Goal: Information Seeking & Learning: Get advice/opinions

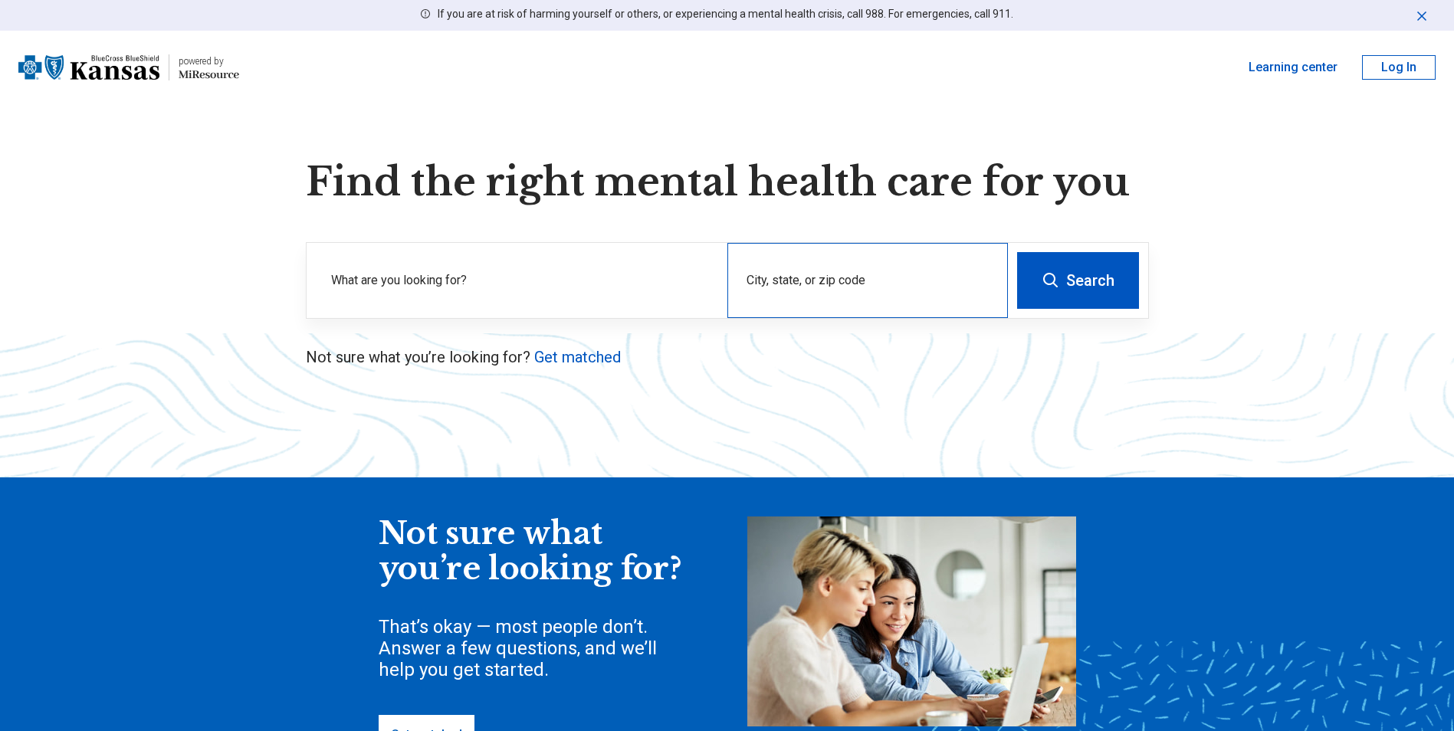
click at [948, 314] on div "City, state, or zip code" at bounding box center [868, 280] width 281 height 75
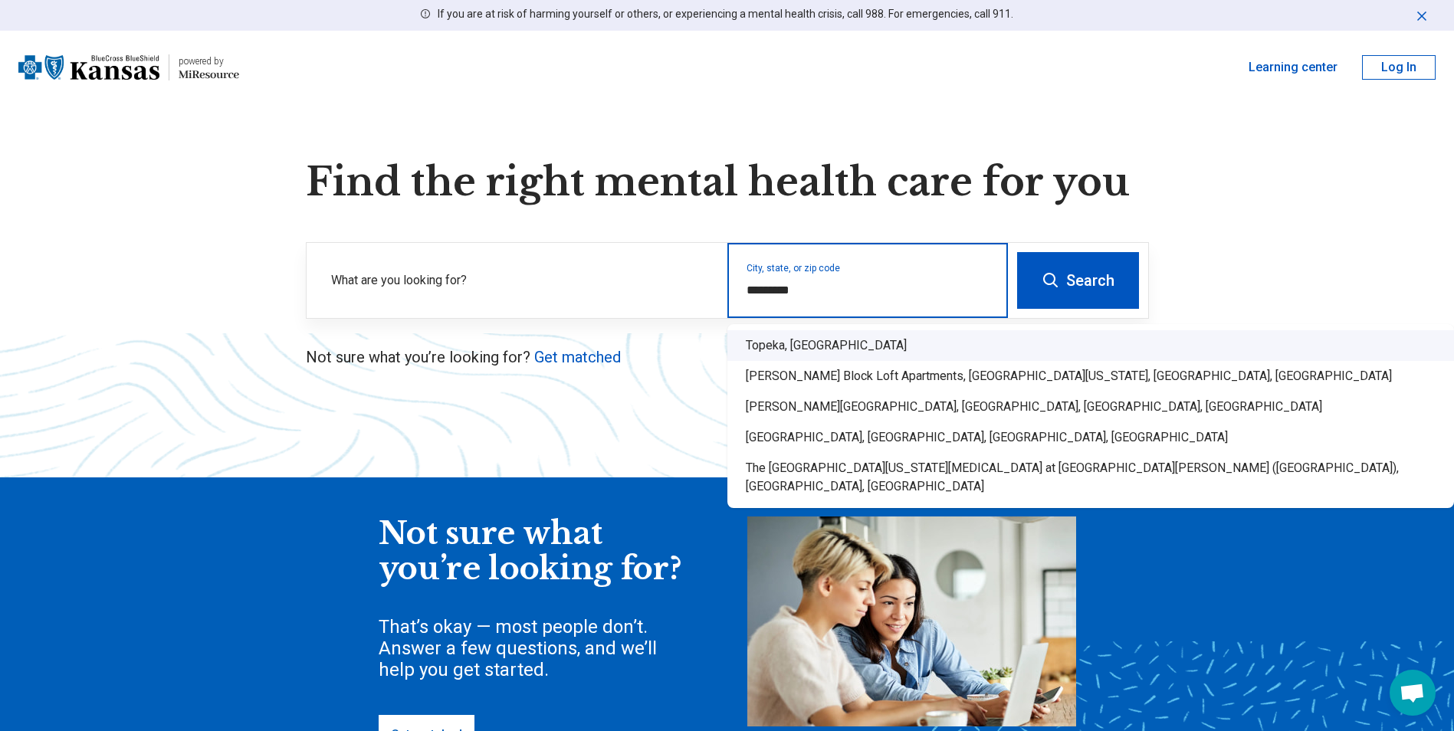
click at [1019, 355] on div "Topeka, [GEOGRAPHIC_DATA]" at bounding box center [1091, 345] width 727 height 31
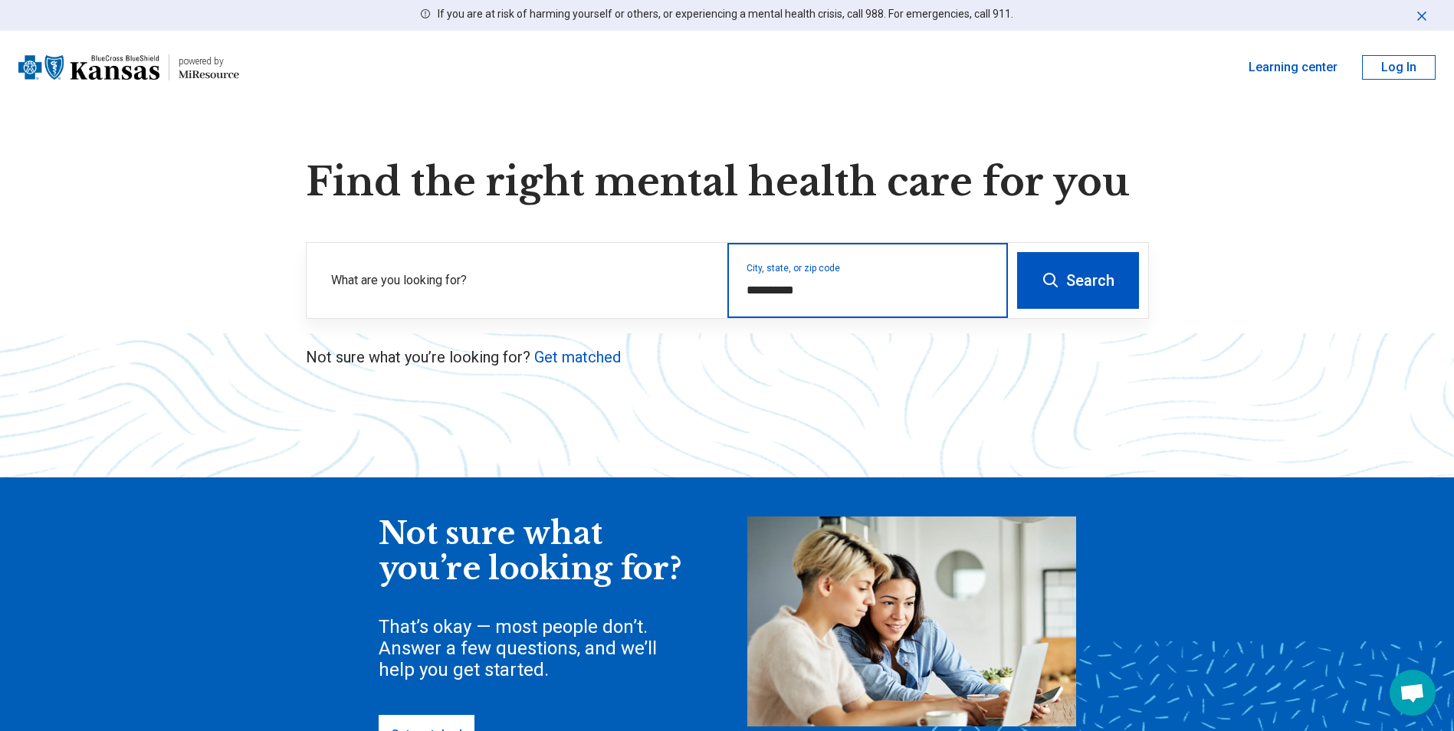
type input "**********"
click at [1084, 280] on button "Search" at bounding box center [1078, 280] width 122 height 57
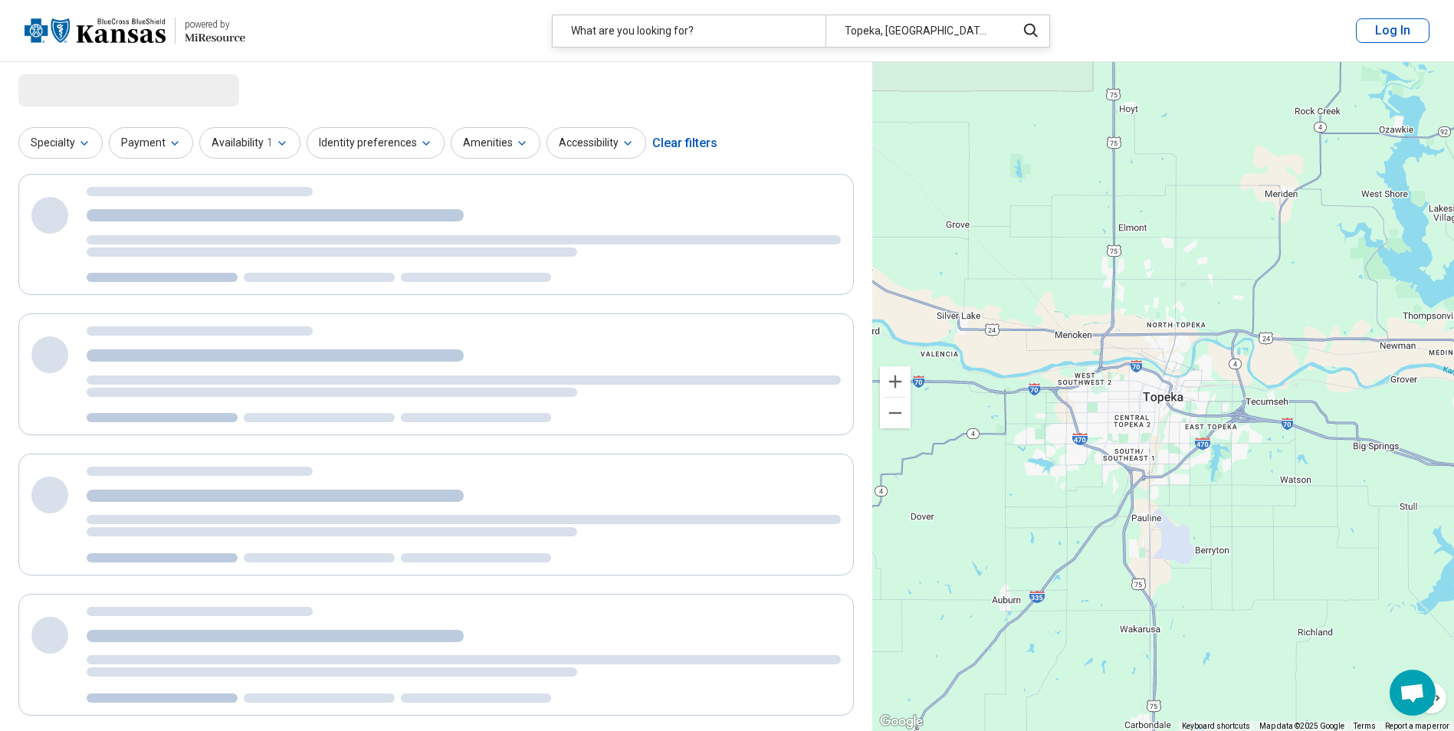
select select "***"
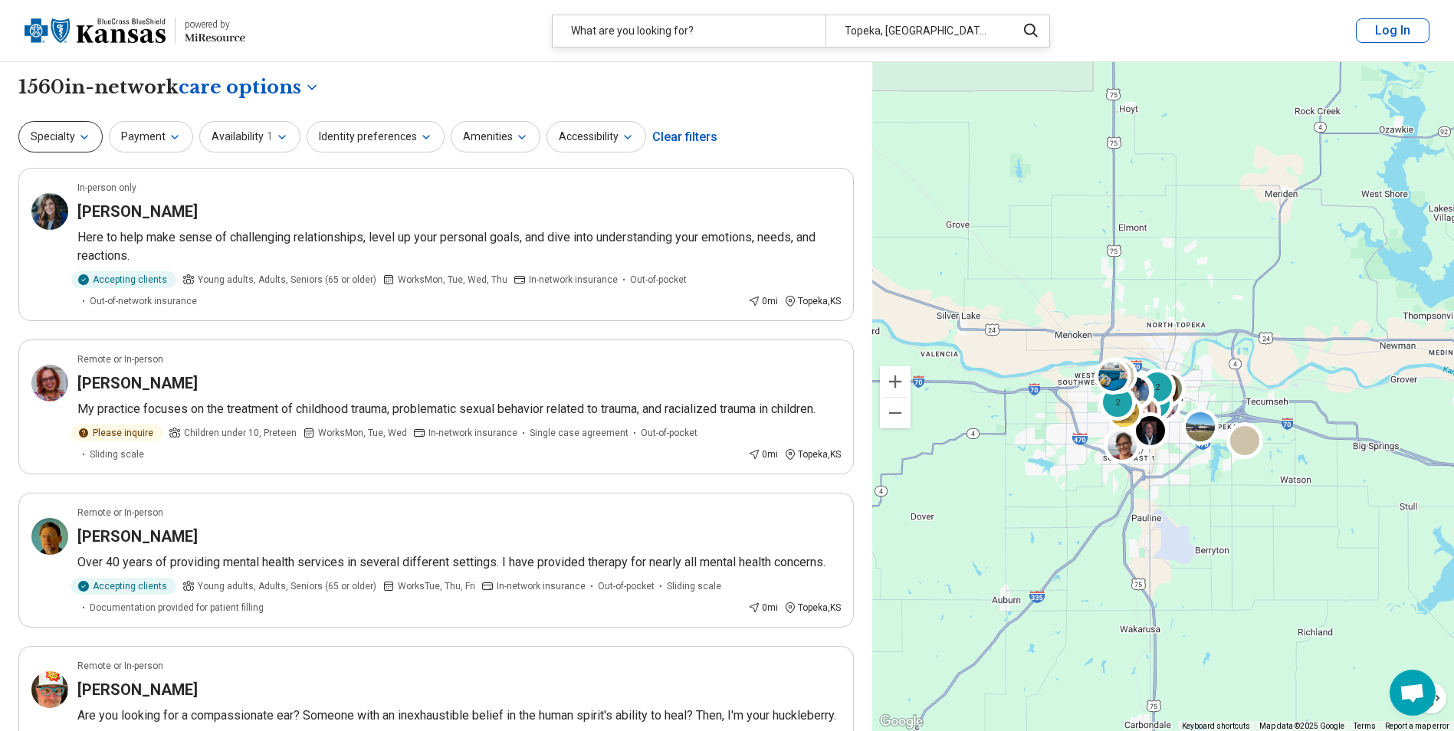
click at [83, 148] on button "Specialty" at bounding box center [60, 136] width 84 height 31
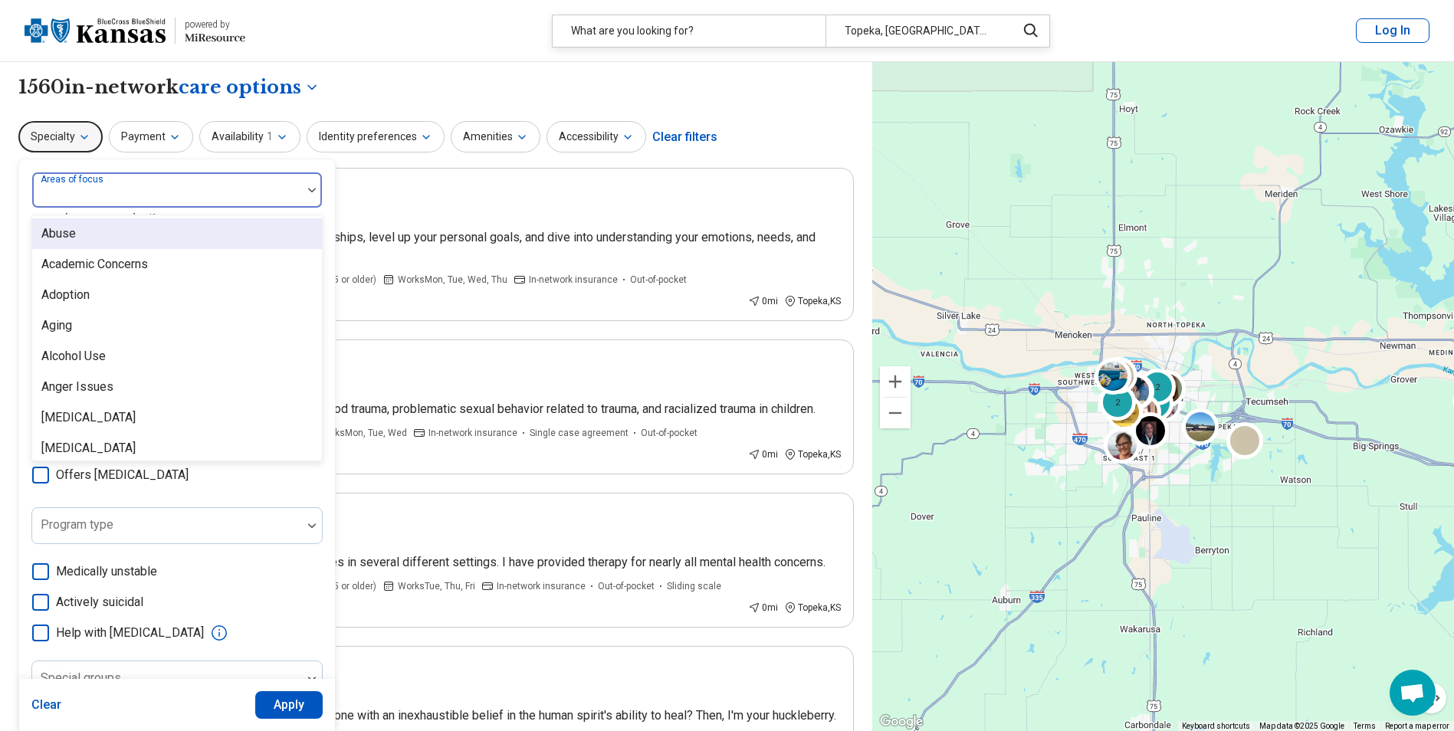
click at [99, 199] on div at bounding box center [167, 196] width 258 height 21
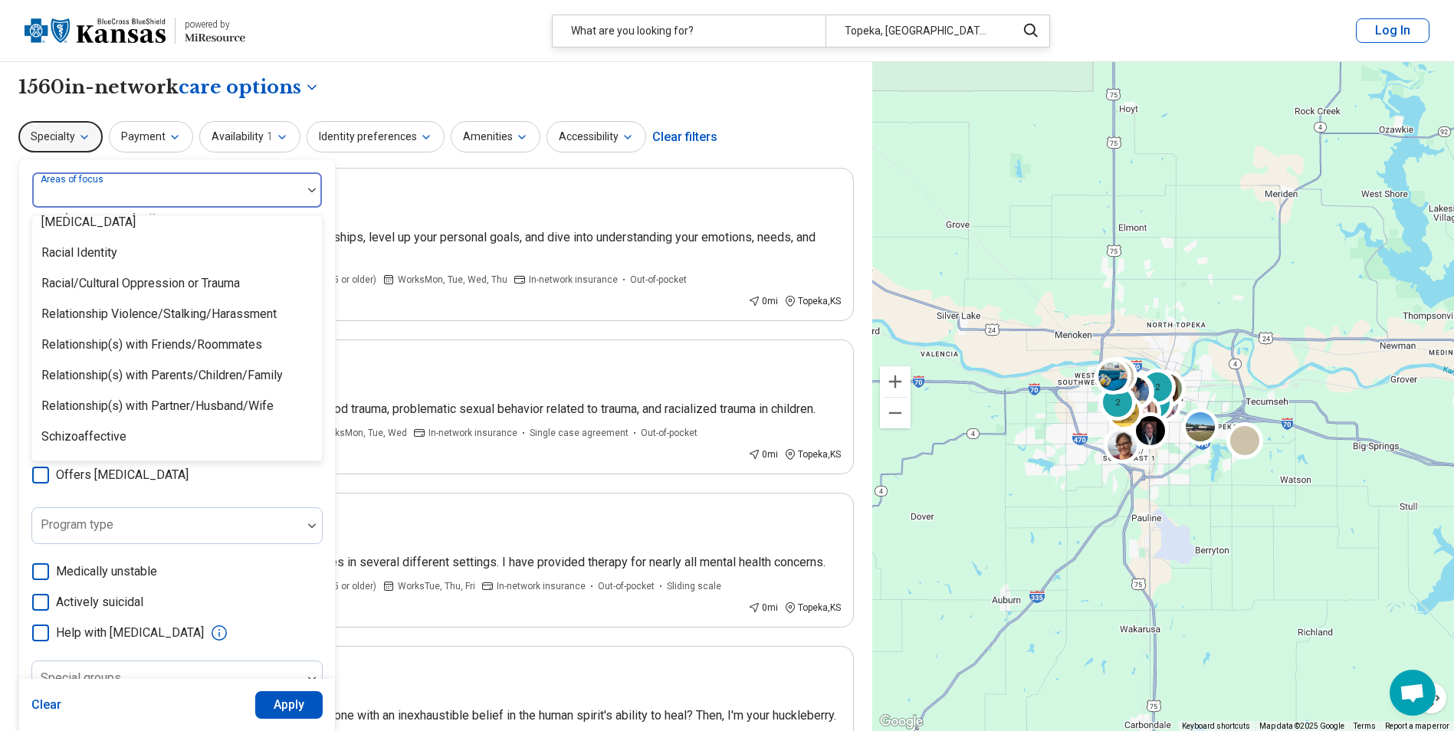
scroll to position [2328, 0]
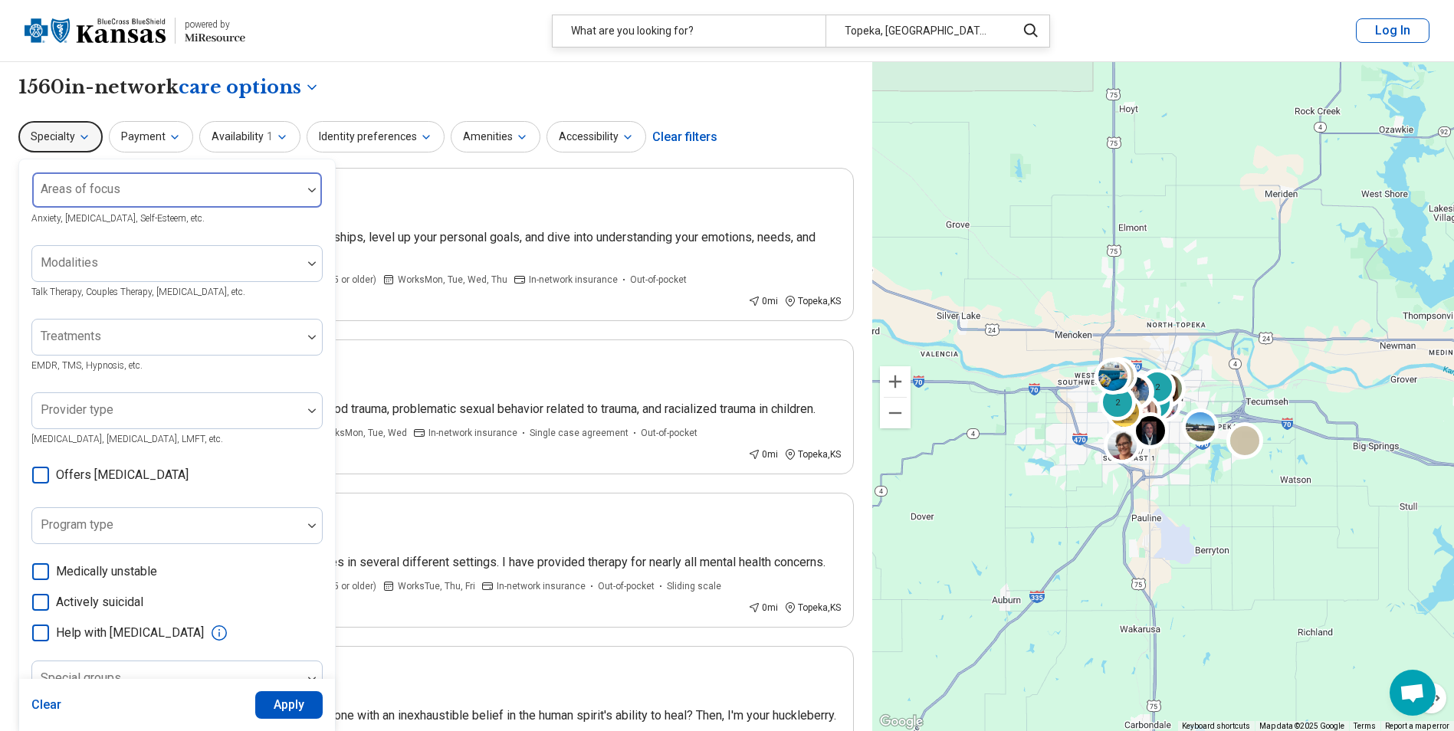
drag, startPoint x: 76, startPoint y: 376, endPoint x: 191, endPoint y: 192, distance: 217.7
click at [191, 190] on div at bounding box center [167, 196] width 258 height 21
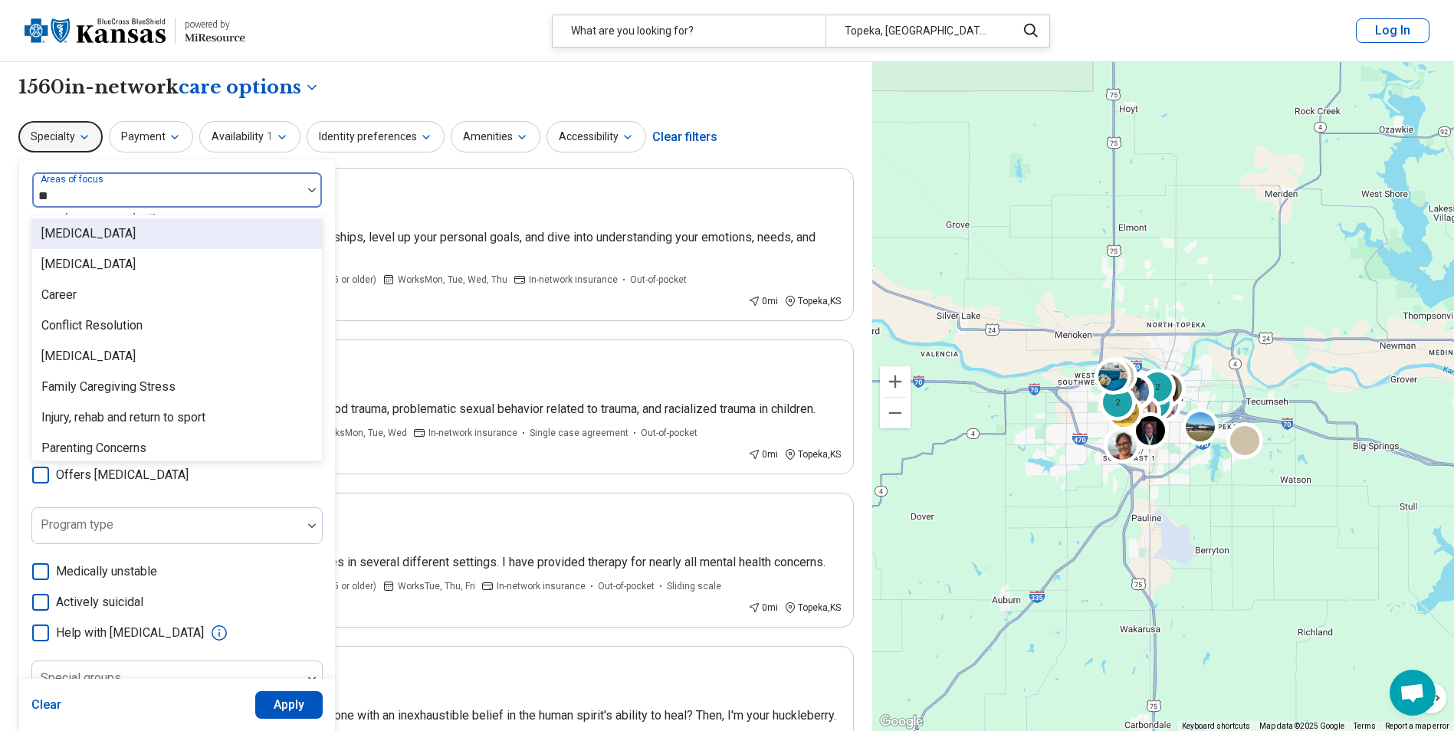
type input "***"
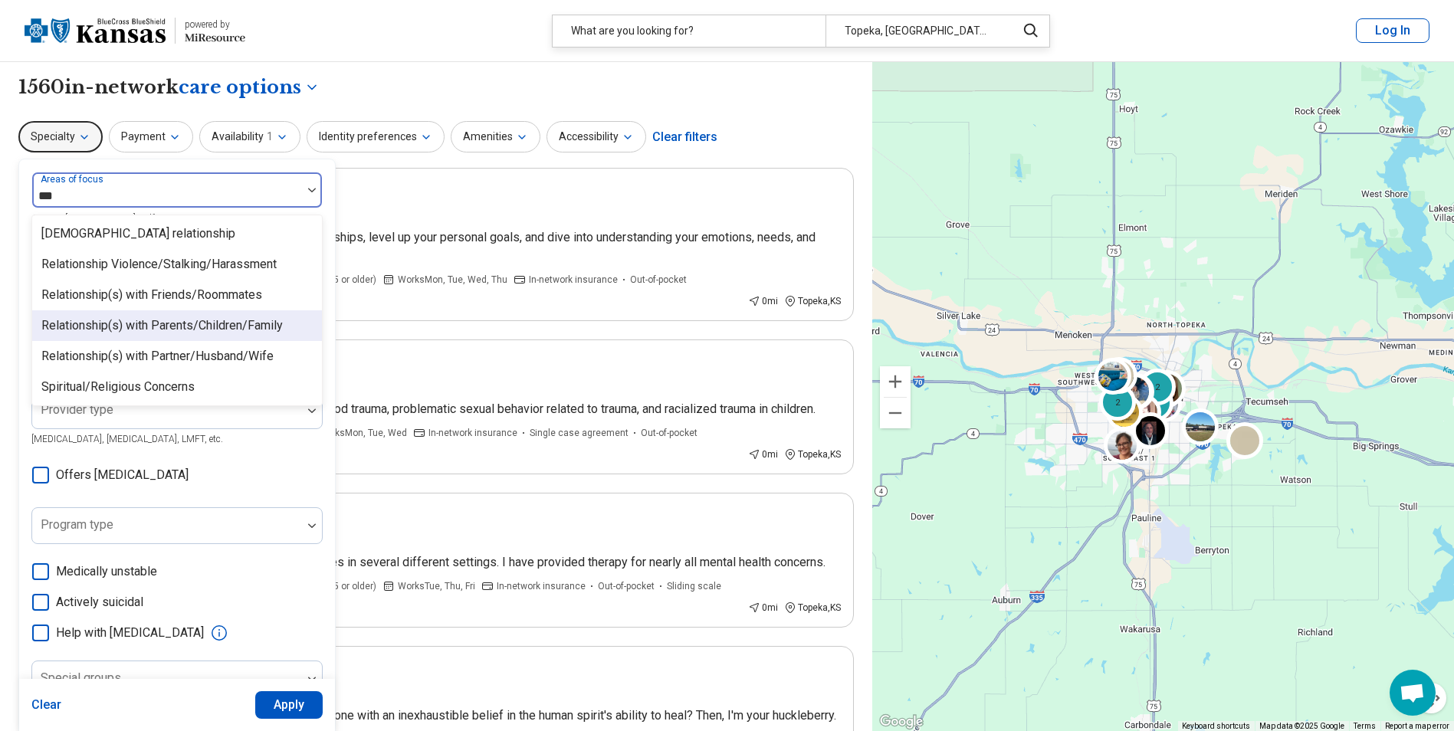
click at [154, 329] on div "Relationship(s) with Parents/Children/Family" at bounding box center [162, 326] width 242 height 18
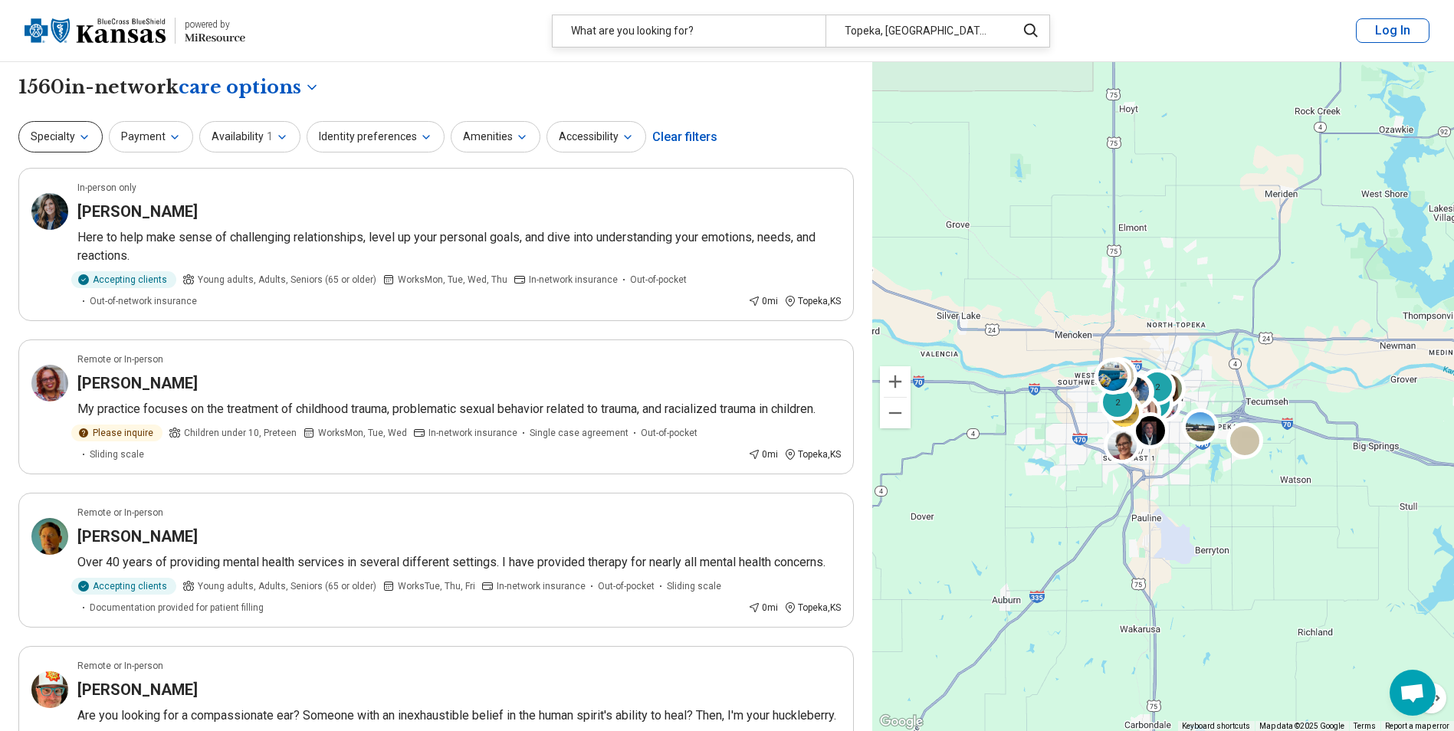
click at [94, 130] on button "Specialty" at bounding box center [60, 136] width 84 height 31
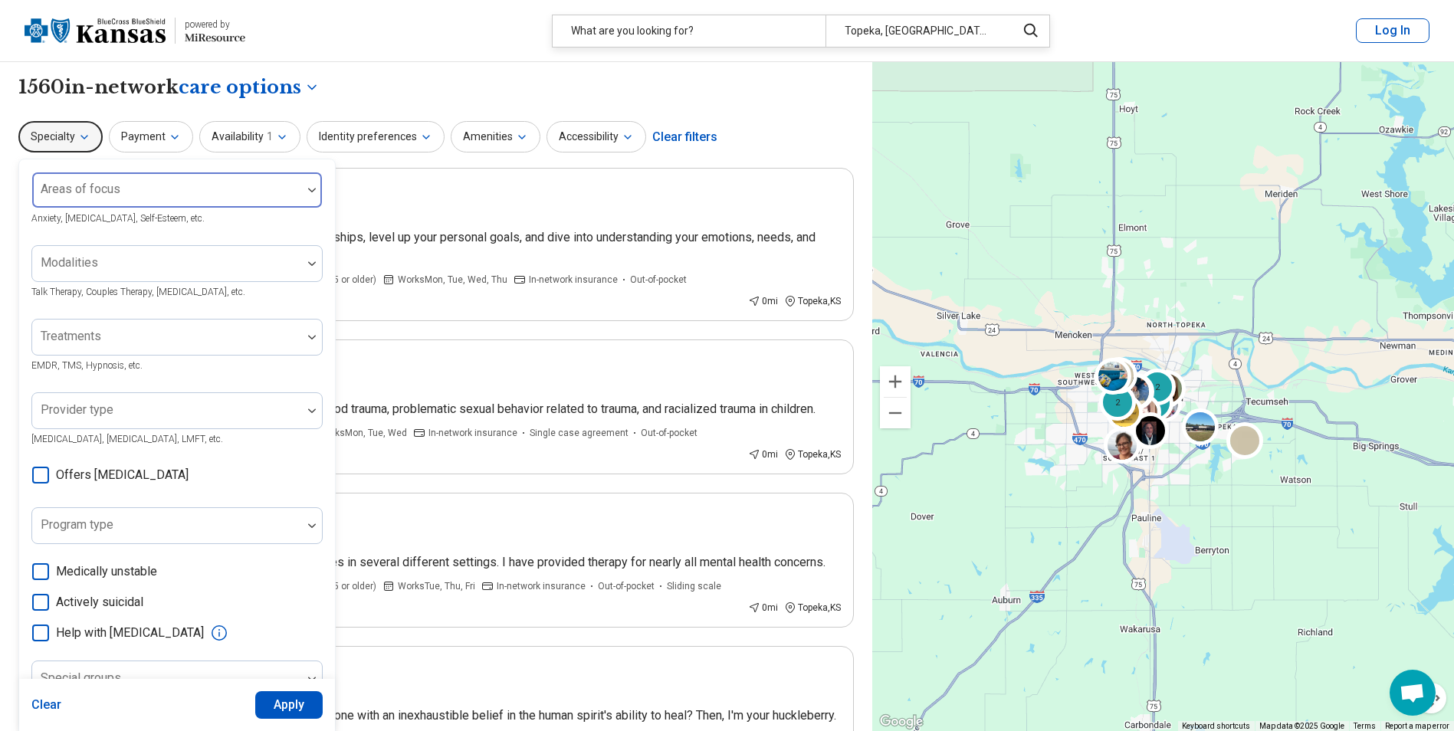
click at [262, 193] on div at bounding box center [167, 196] width 258 height 21
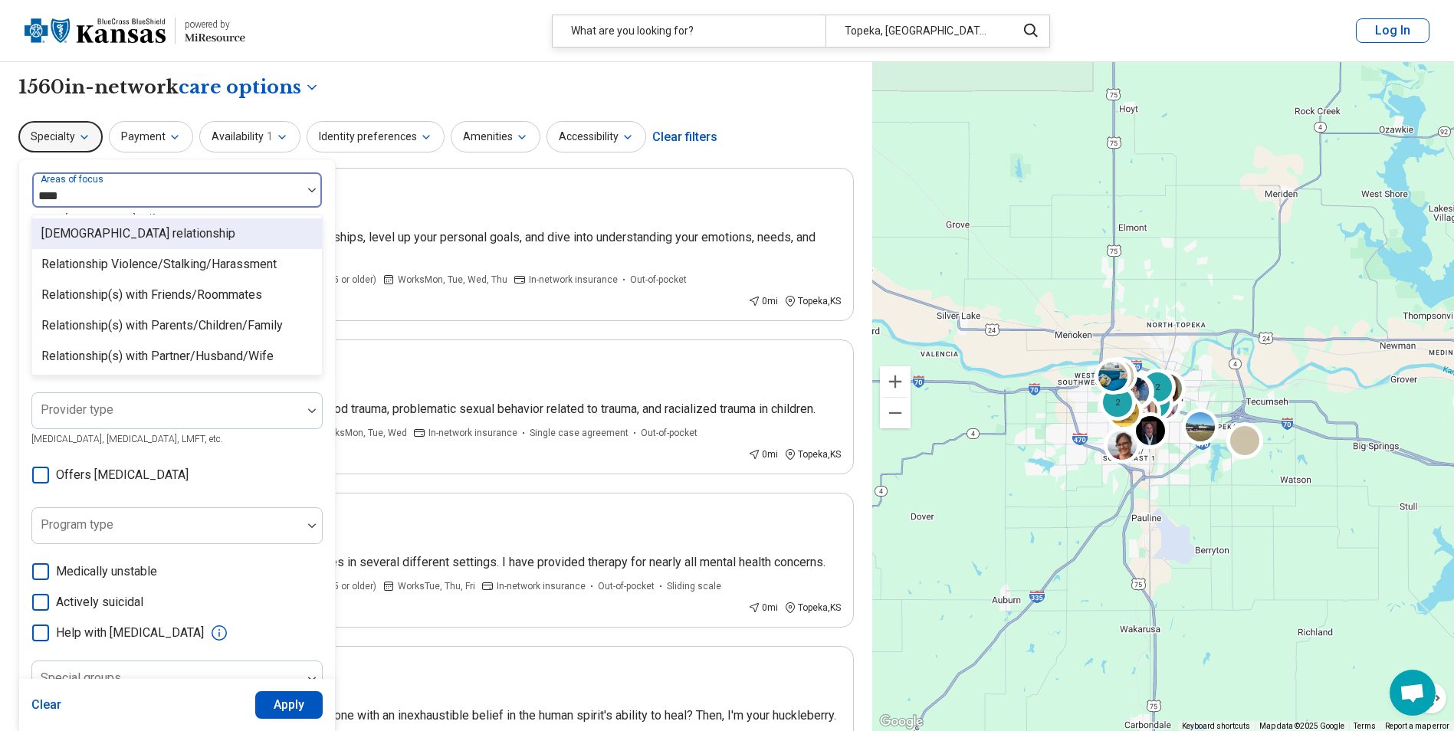
type input "*****"
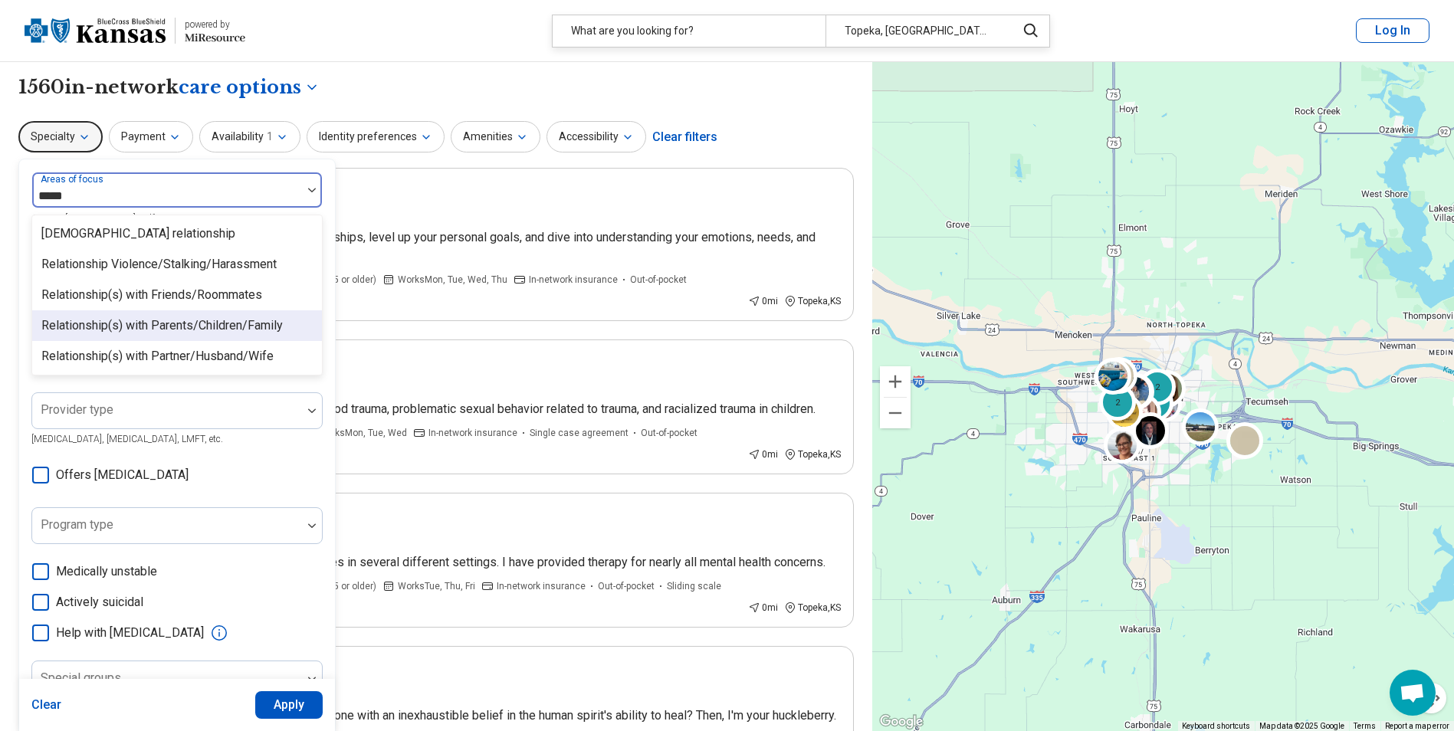
click at [169, 322] on div "Relationship(s) with Parents/Children/Family" at bounding box center [162, 326] width 242 height 18
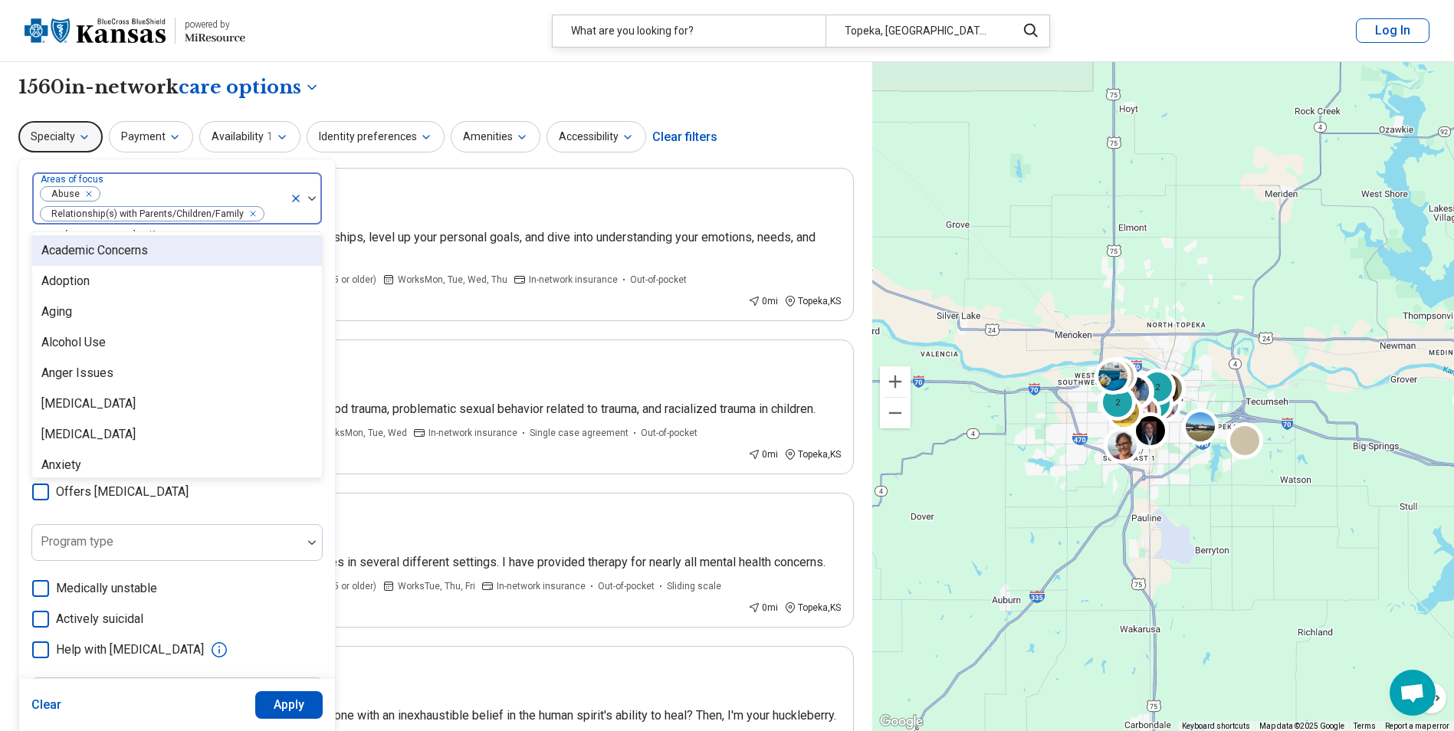
click at [85, 197] on icon "Remove [object Object]" at bounding box center [85, 194] width 11 height 11
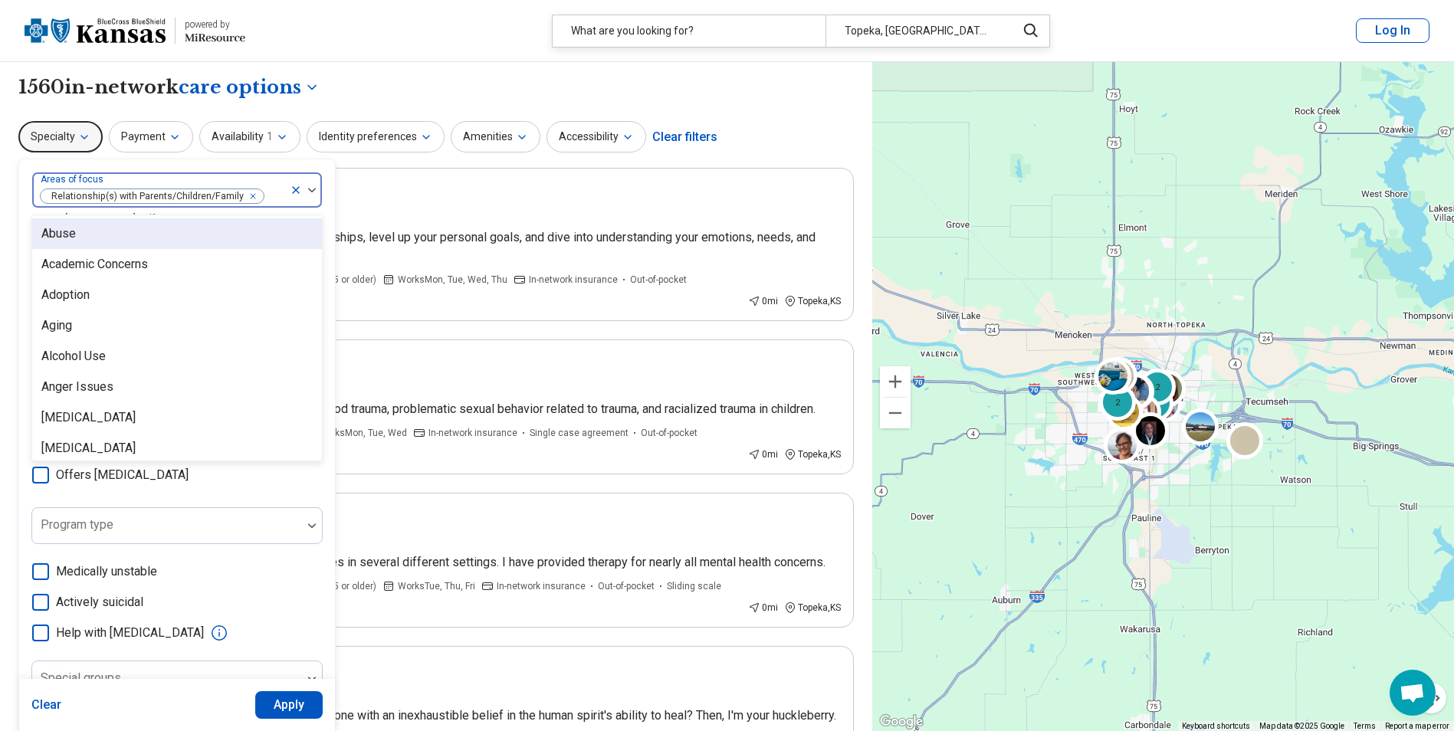
click at [795, 132] on div "Specialty option Abuse, deselected. 99 results available. Use Up and Down to ch…" at bounding box center [436, 137] width 836 height 37
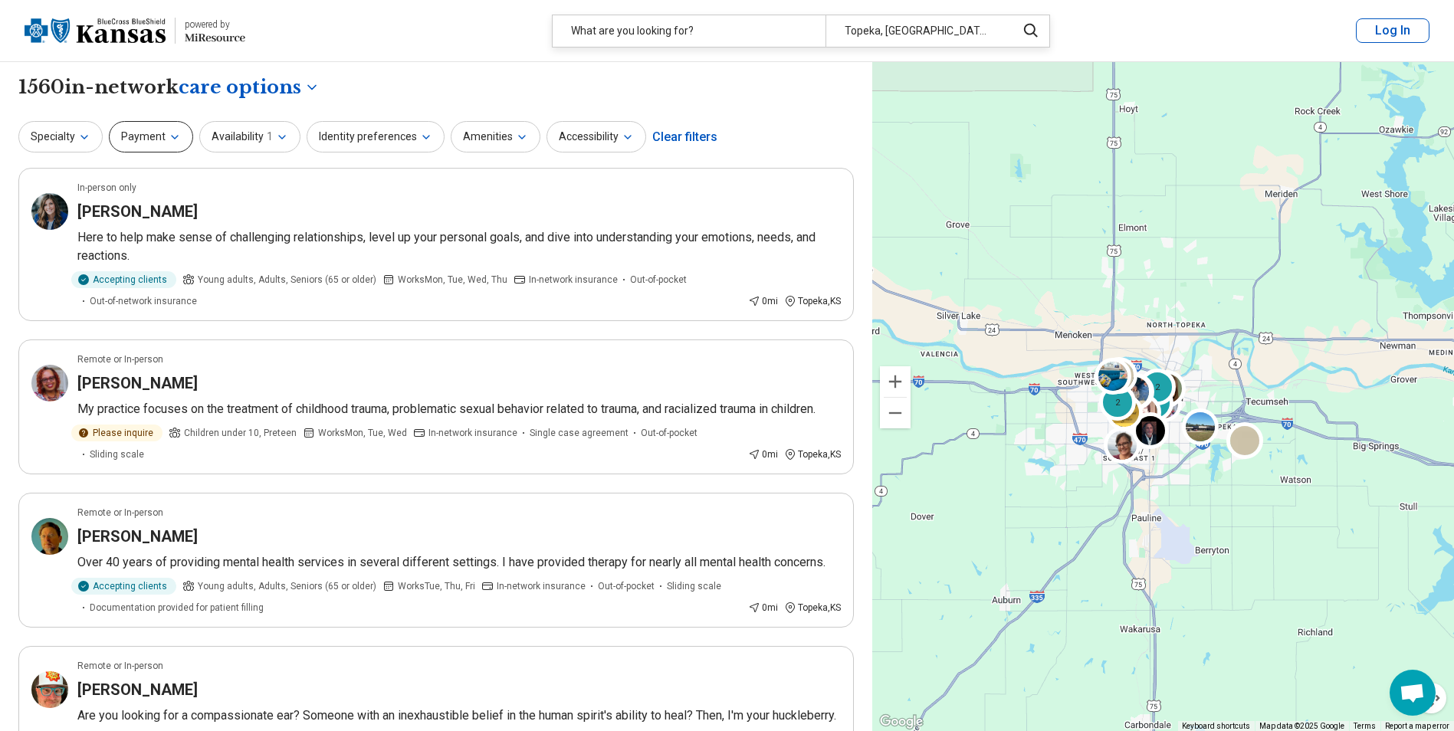
click at [179, 143] on button "Payment" at bounding box center [151, 136] width 84 height 31
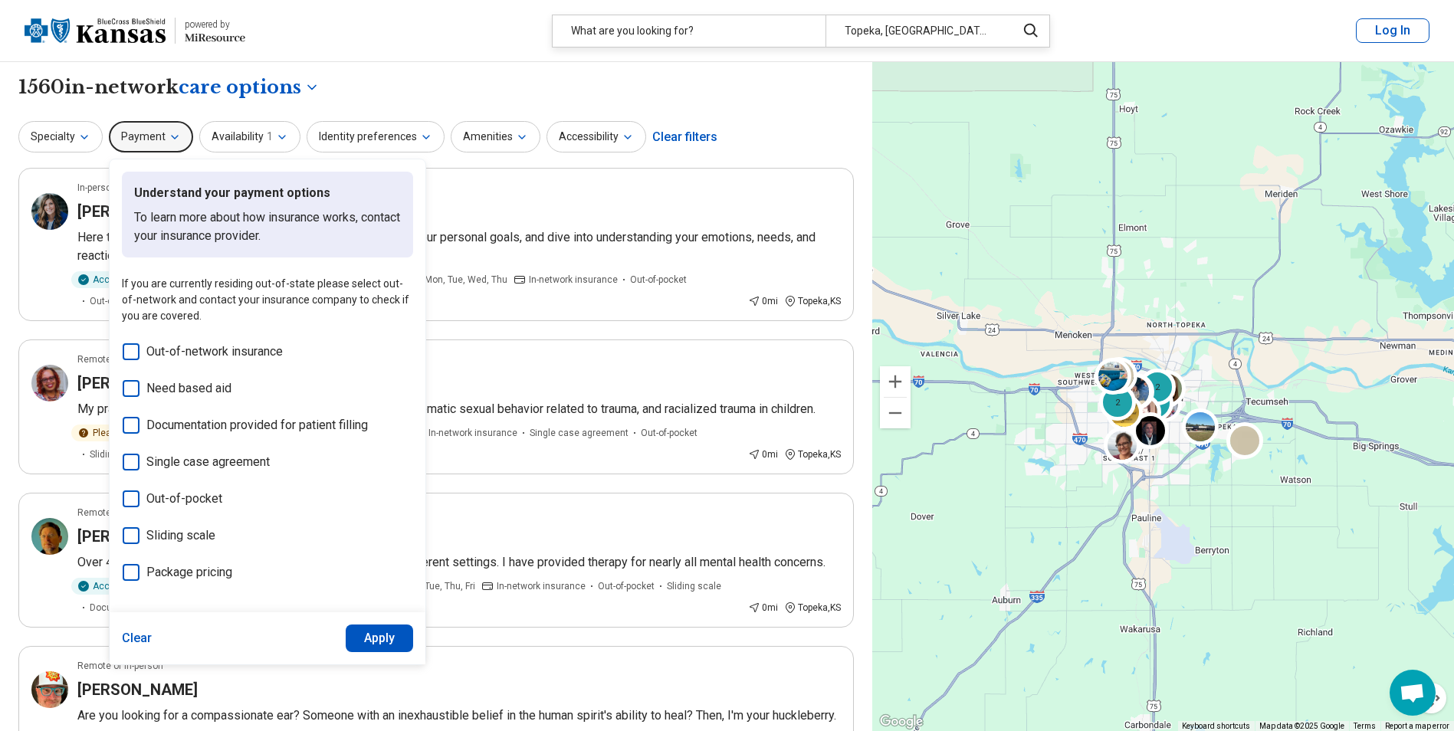
click at [179, 143] on button "Payment" at bounding box center [151, 136] width 84 height 31
click at [80, 133] on icon "button" at bounding box center [84, 137] width 12 height 12
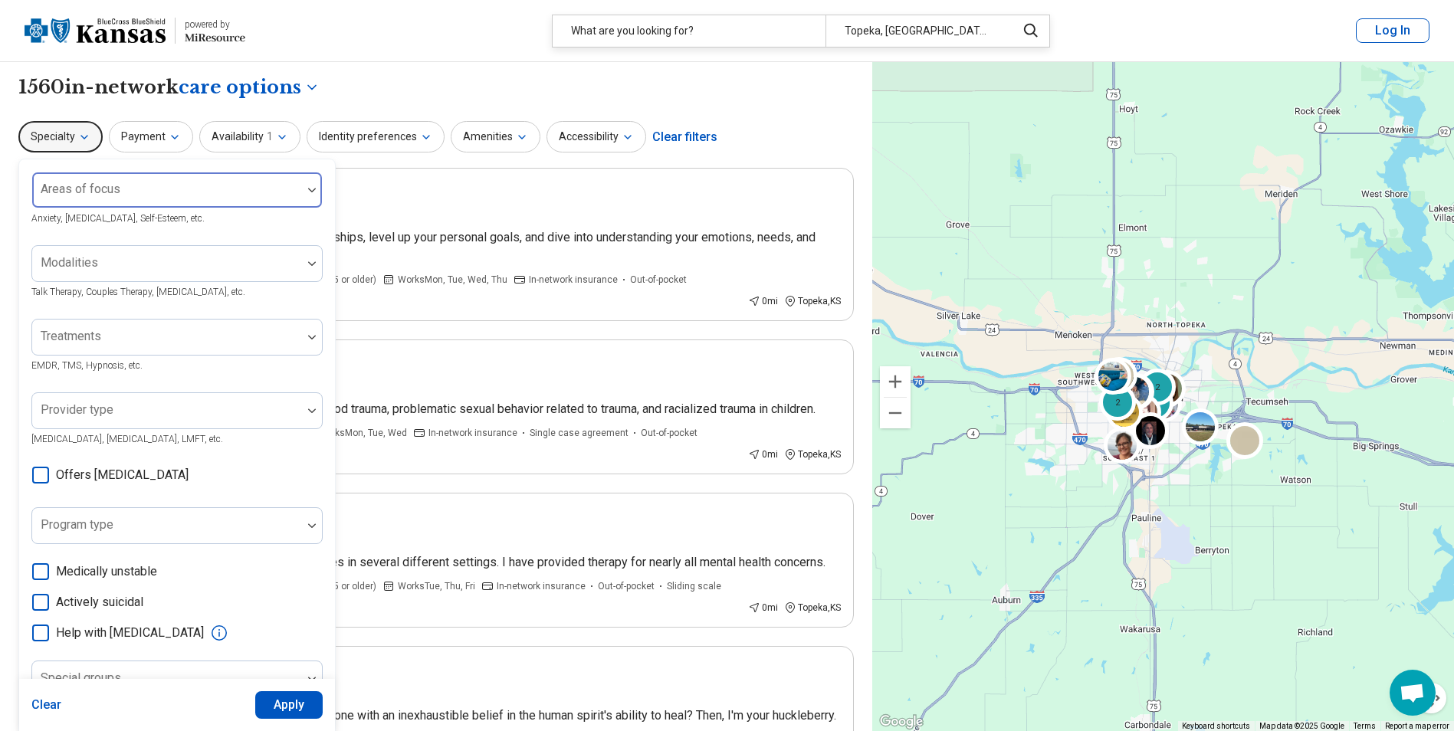
click at [163, 202] on div at bounding box center [167, 196] width 258 height 21
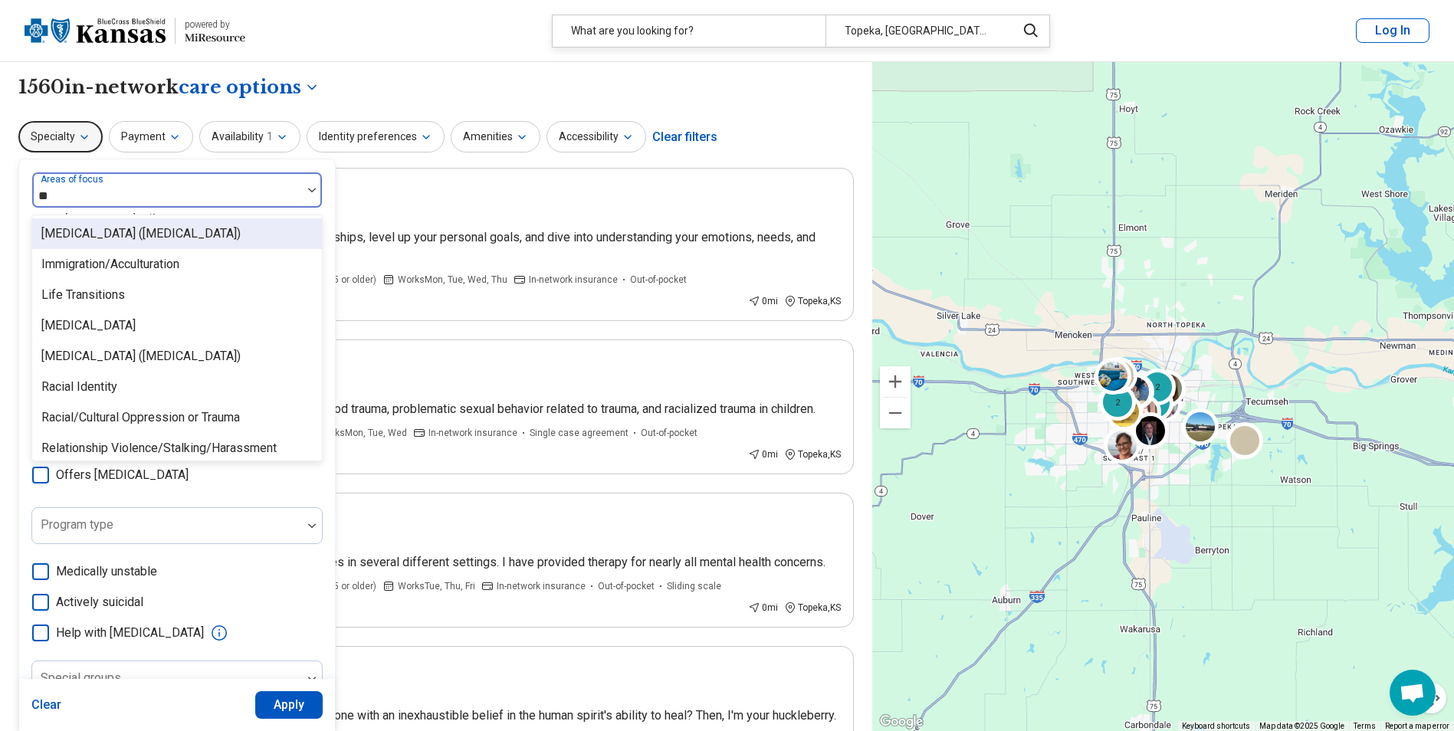
type input "***"
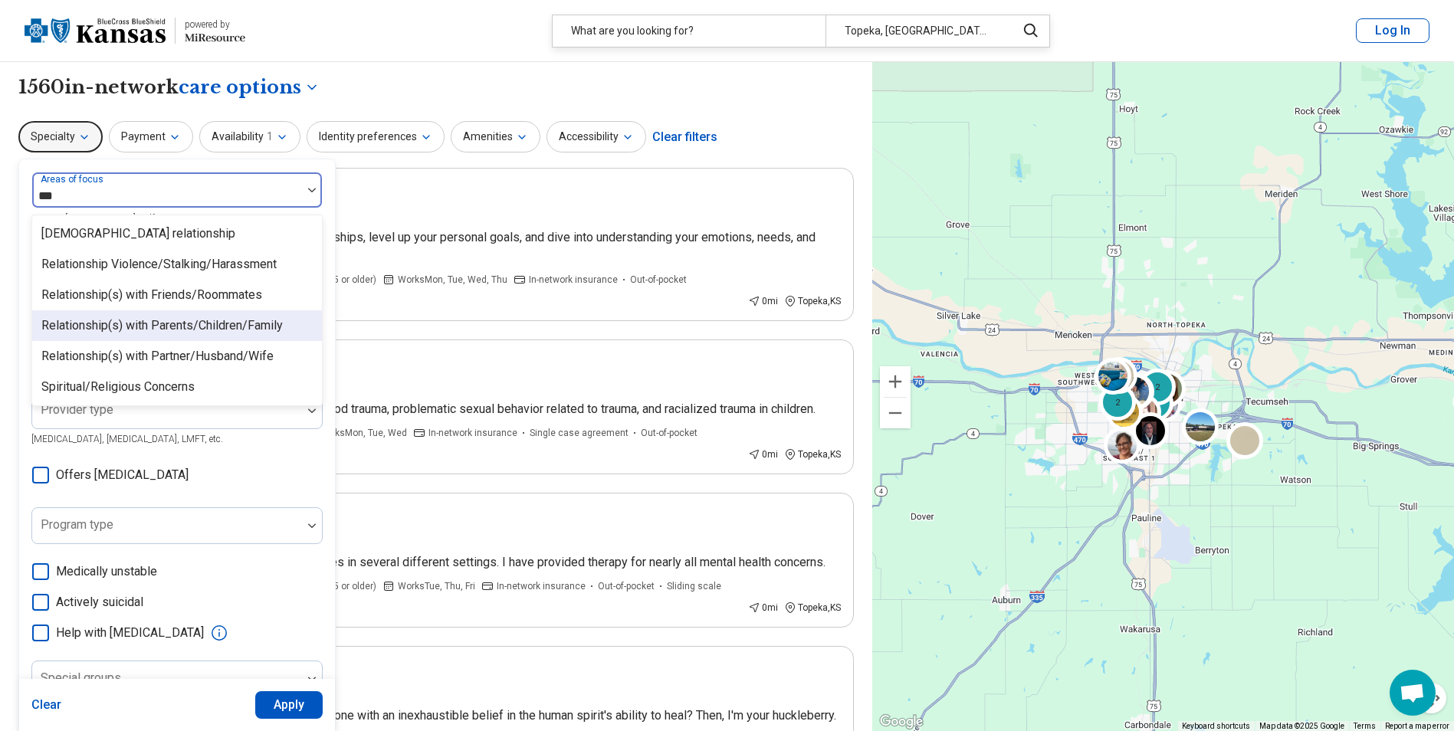
click at [226, 324] on div "Relationship(s) with Parents/Children/Family" at bounding box center [162, 326] width 242 height 18
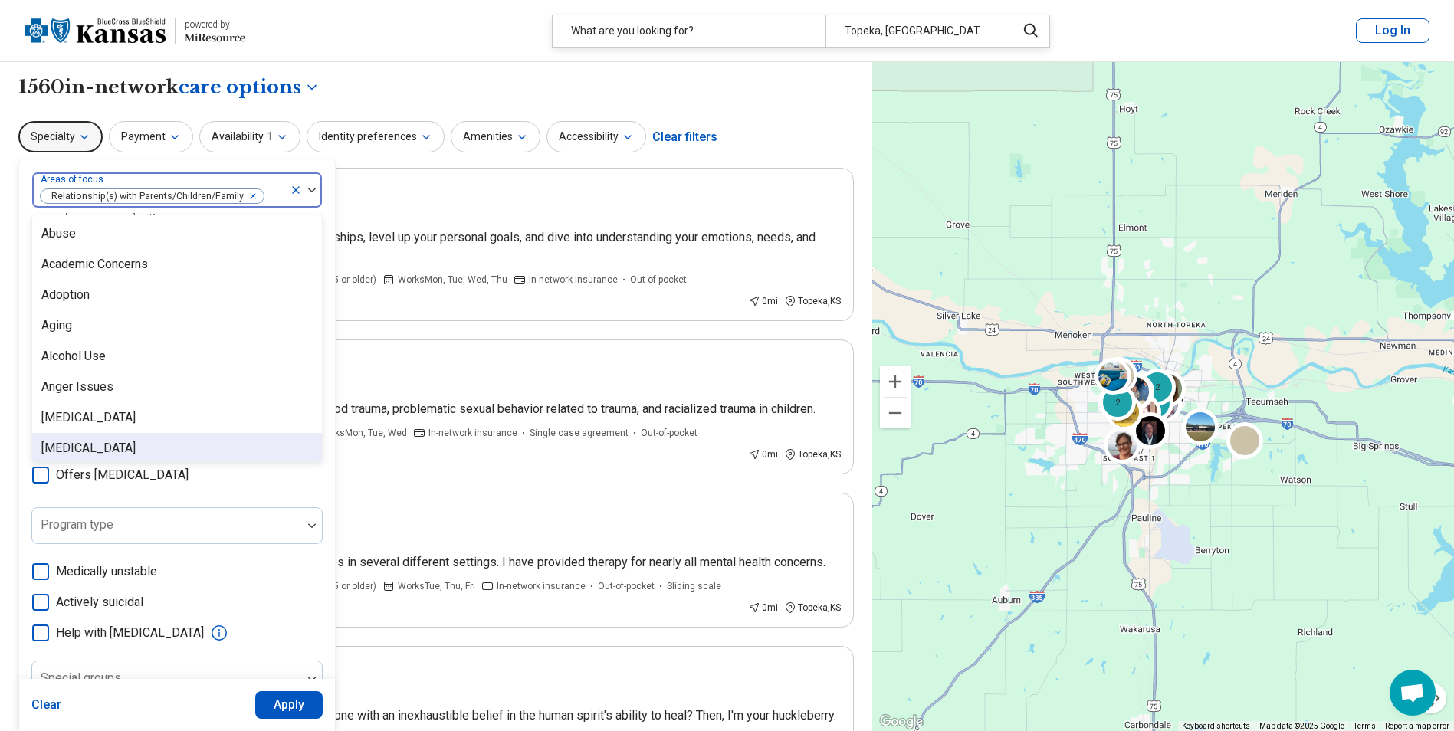
click at [286, 710] on button "Apply" at bounding box center [289, 706] width 68 height 28
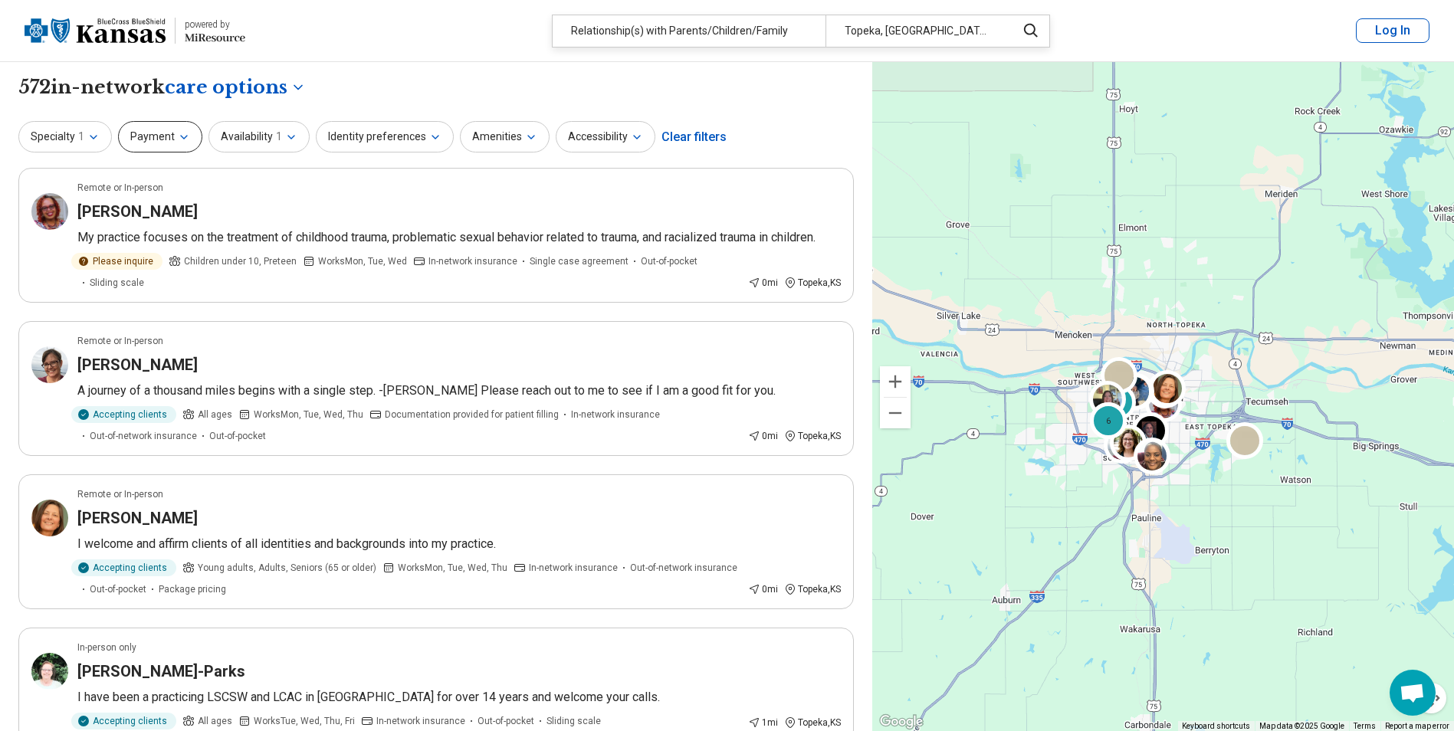
click at [191, 136] on button "Payment" at bounding box center [160, 136] width 84 height 31
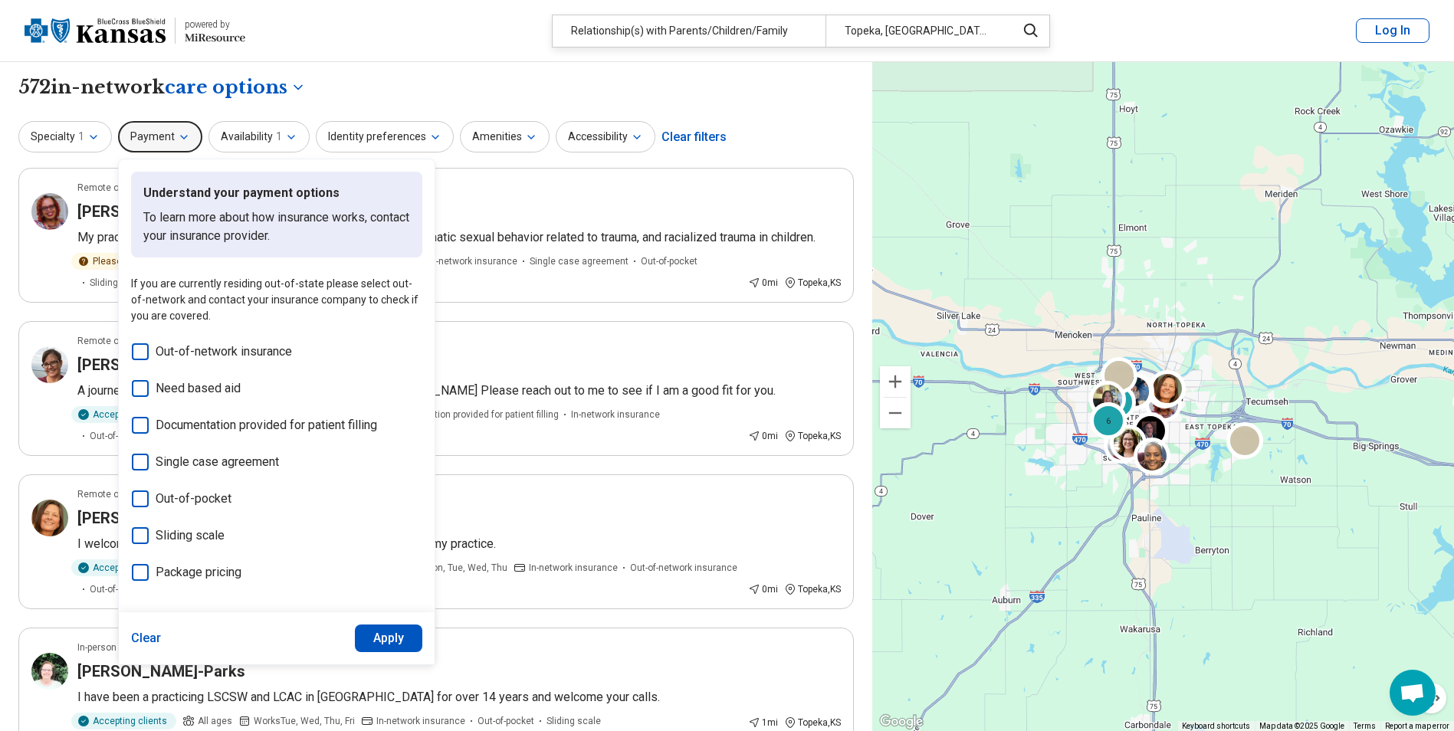
click at [138, 464] on icon at bounding box center [140, 462] width 17 height 17
click at [372, 636] on button "Apply" at bounding box center [389, 639] width 68 height 28
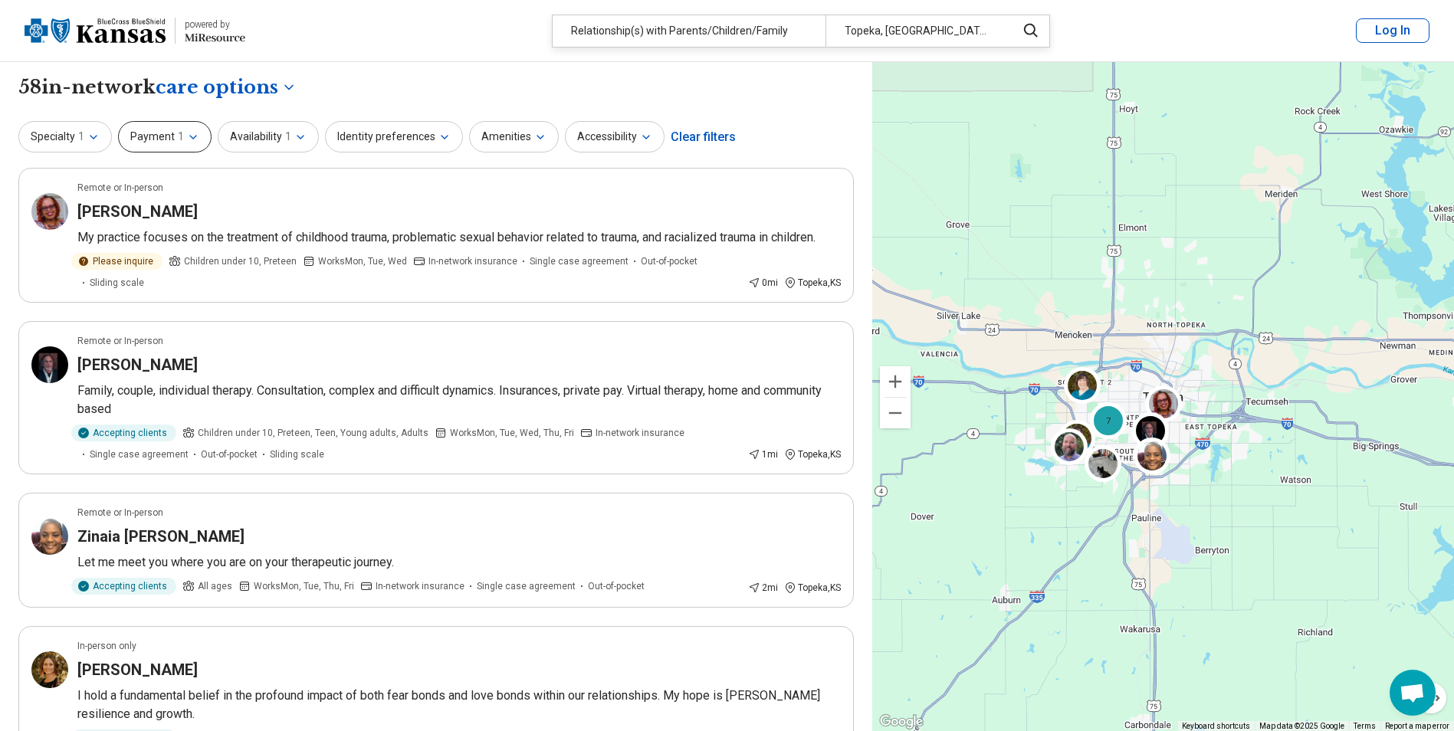
click at [163, 132] on button "Payment 1" at bounding box center [165, 136] width 94 height 31
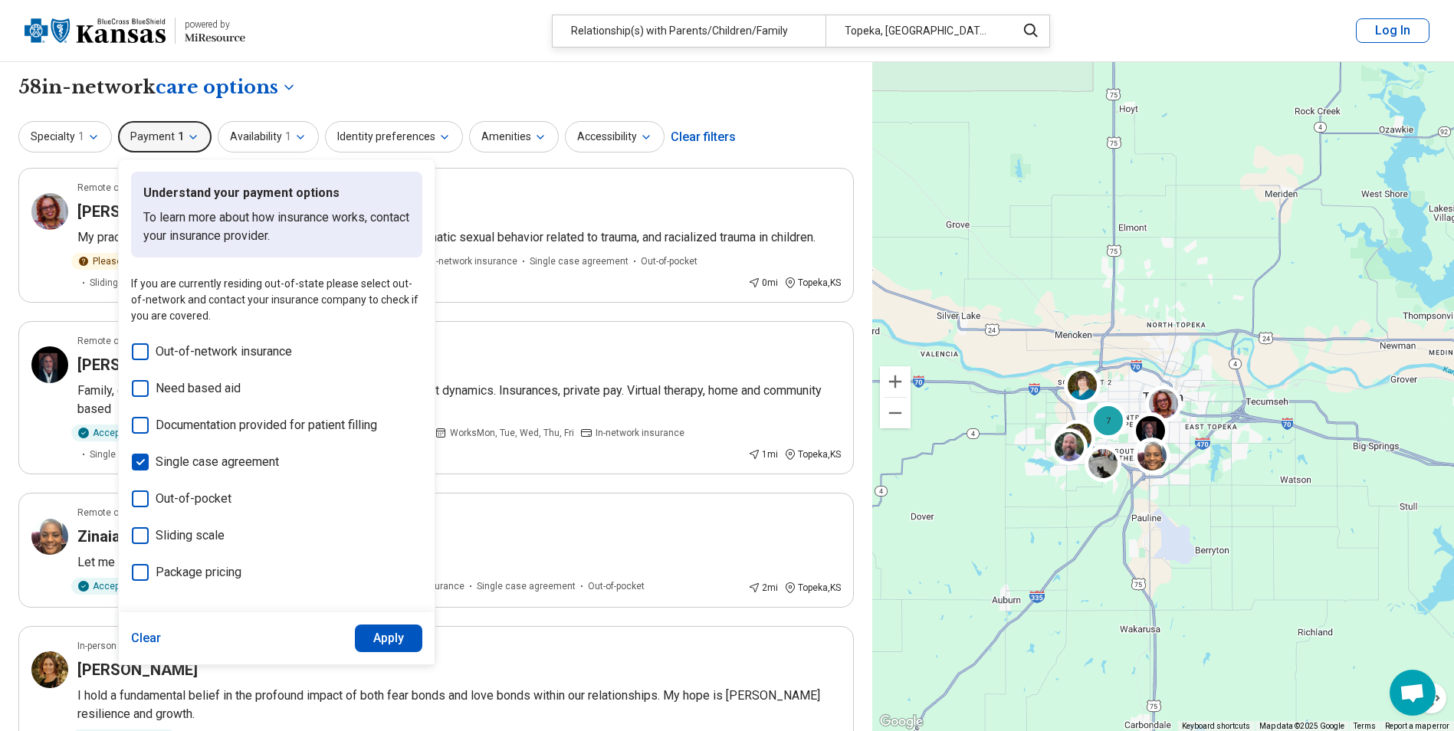
click at [142, 470] on icon at bounding box center [140, 462] width 17 height 17
click at [383, 644] on button "Apply" at bounding box center [389, 639] width 68 height 28
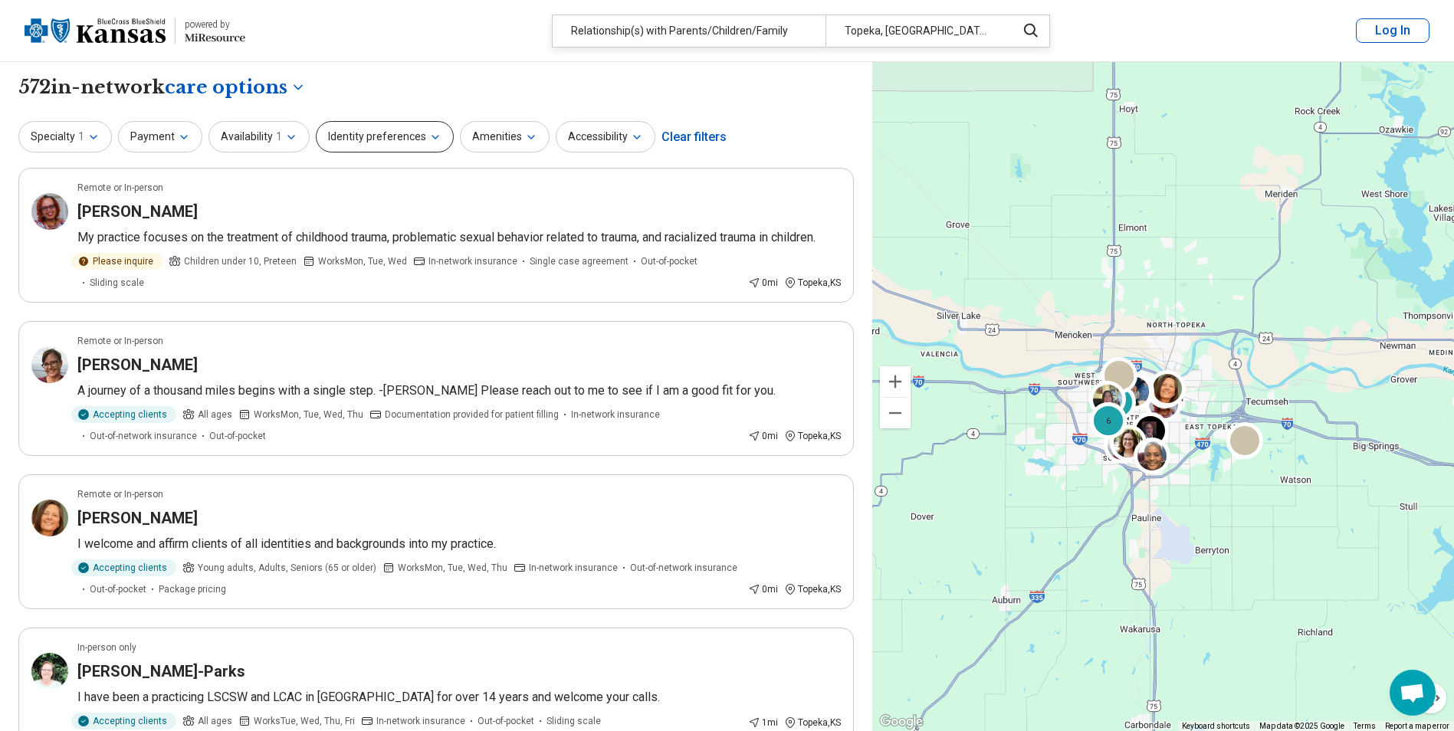
click at [398, 140] on button "Identity preferences" at bounding box center [385, 136] width 138 height 31
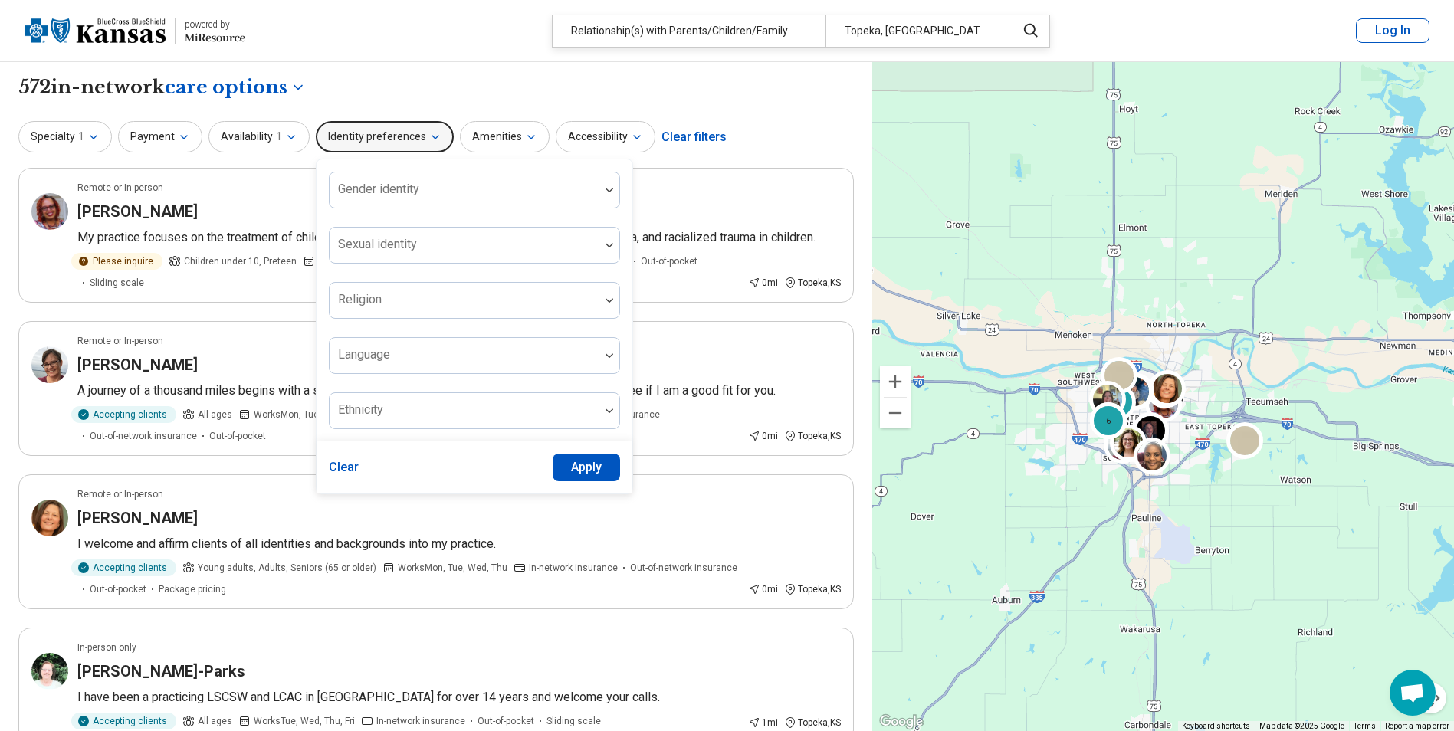
click at [398, 140] on button "Identity preferences" at bounding box center [385, 136] width 138 height 31
click at [505, 146] on button "Amenities" at bounding box center [505, 136] width 90 height 31
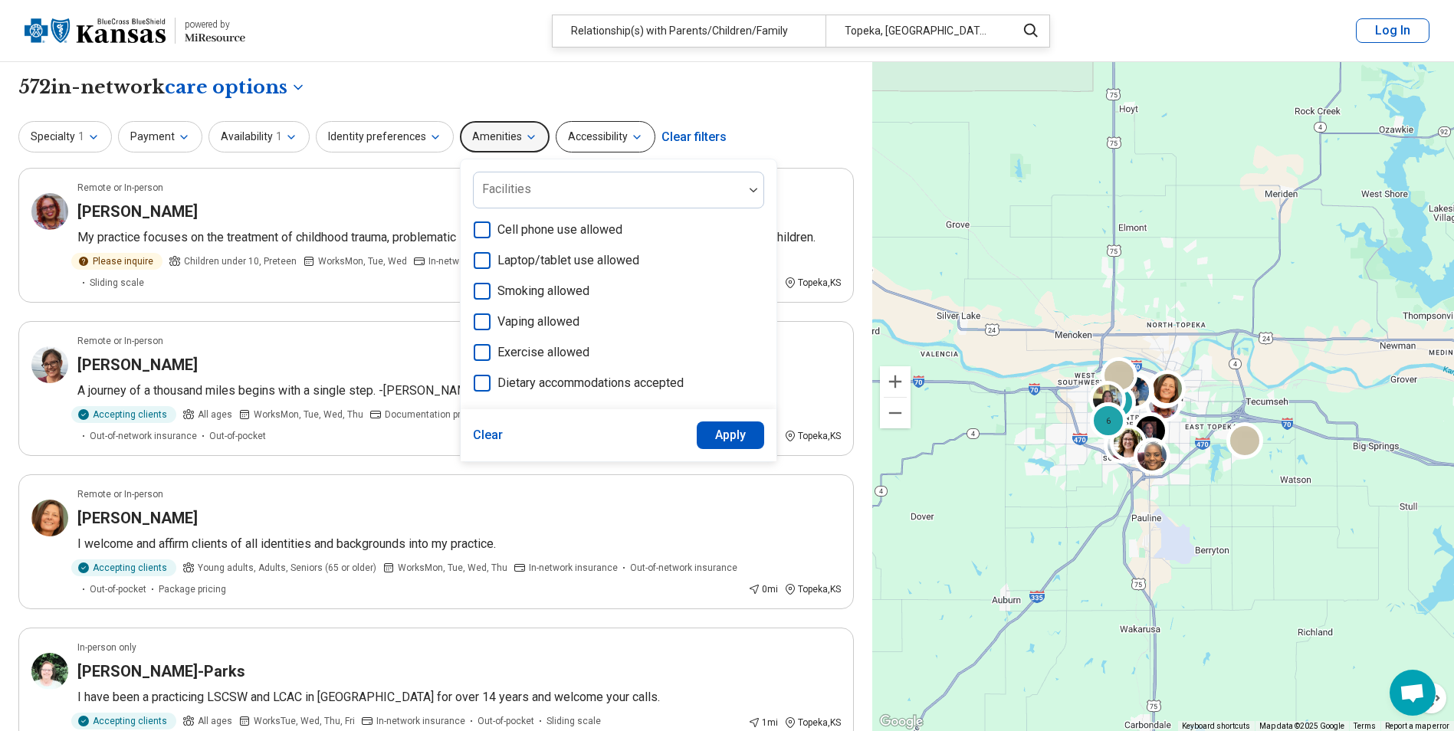
click at [581, 140] on button "Accessibility" at bounding box center [606, 136] width 100 height 31
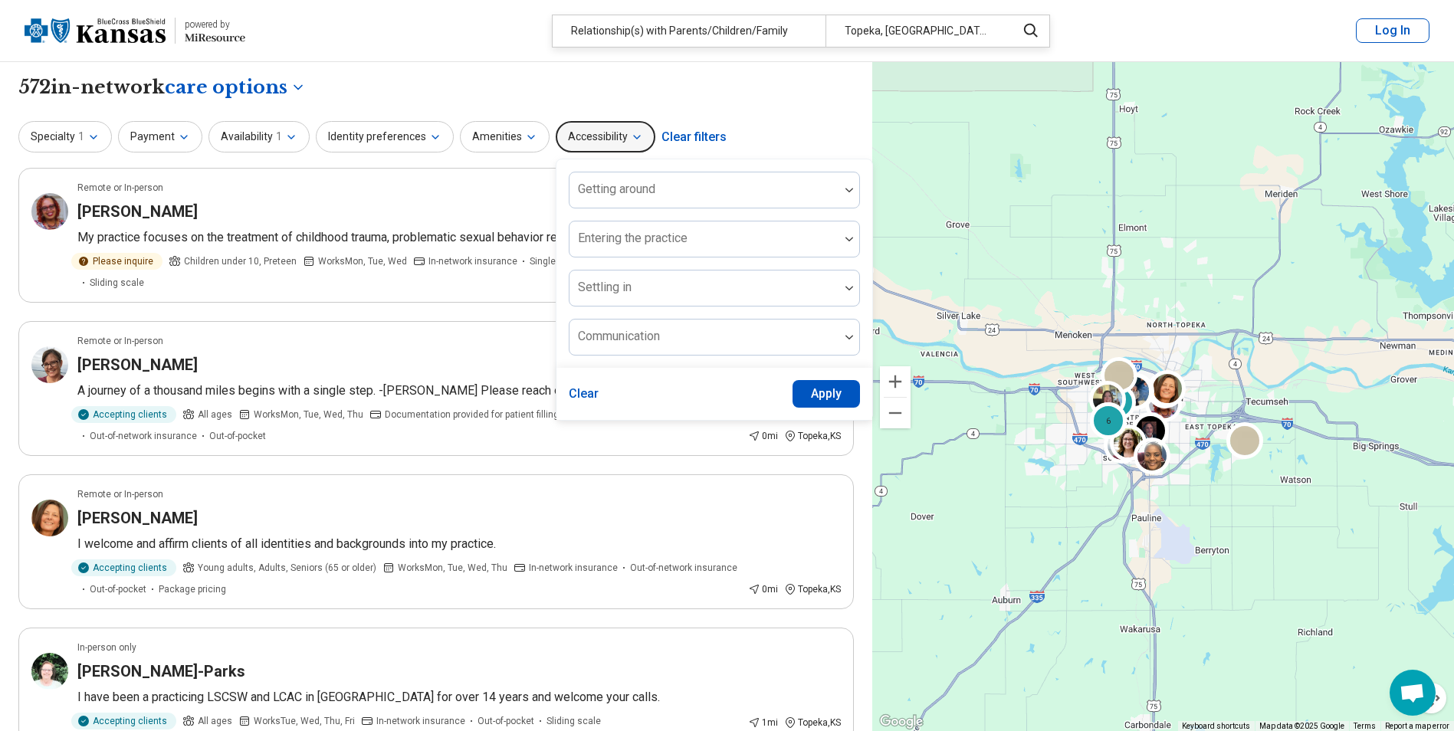
click at [581, 140] on button "Accessibility" at bounding box center [606, 136] width 100 height 31
click at [255, 123] on button "Availability 1" at bounding box center [259, 136] width 101 height 31
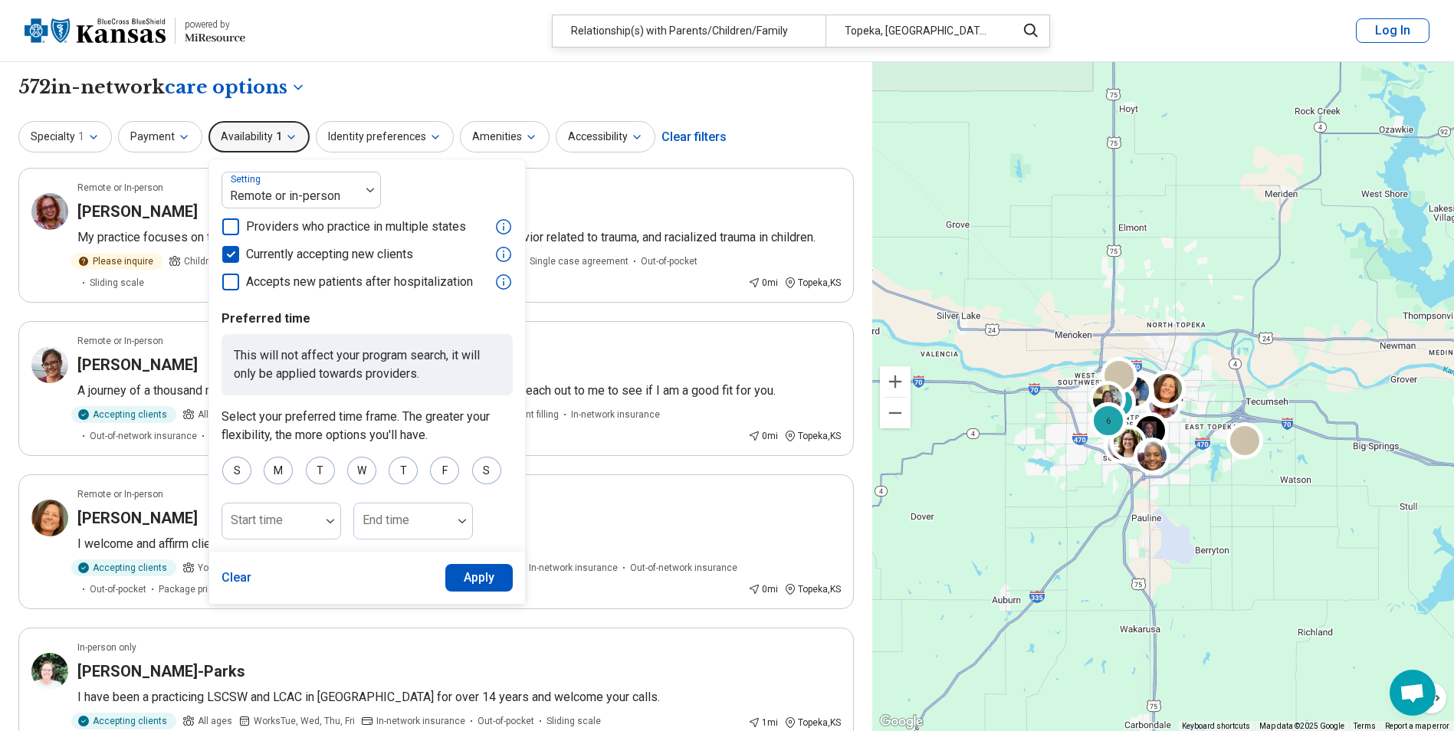
click at [255, 123] on button "Availability 1" at bounding box center [259, 136] width 101 height 31
click at [285, 139] on icon "button" at bounding box center [291, 137] width 12 height 12
click at [358, 78] on div "**********" at bounding box center [436, 87] width 836 height 26
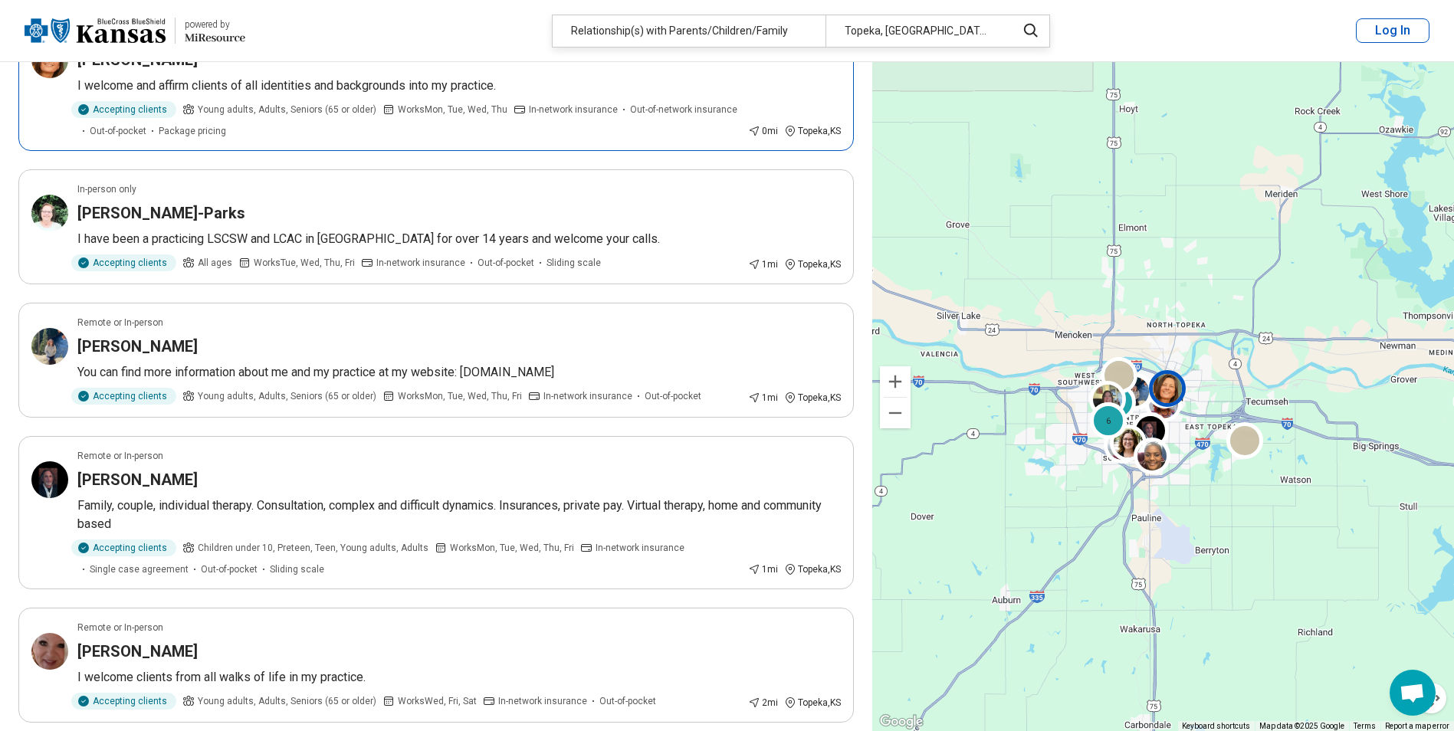
scroll to position [460, 0]
